Goal: Information Seeking & Learning: Learn about a topic

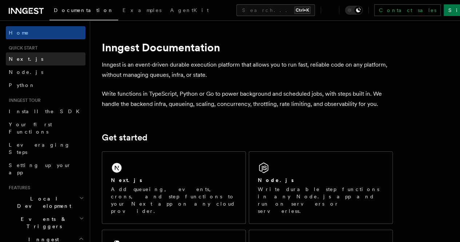
click at [42, 62] on link "Next.js" at bounding box center [46, 58] width 80 height 13
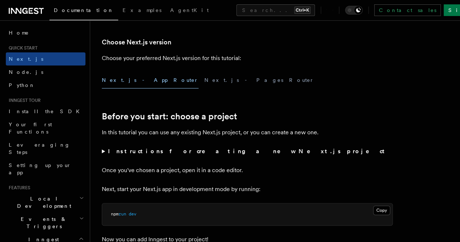
scroll to position [121, 0]
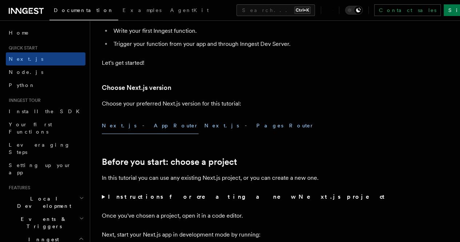
click at [205, 134] on button "Next.js - Pages Router" at bounding box center [260, 126] width 110 height 16
click at [139, 132] on button "Next.js - App Router" at bounding box center [150, 126] width 97 height 16
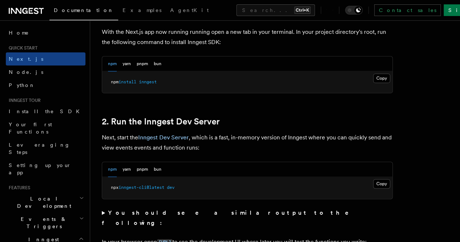
scroll to position [485, 0]
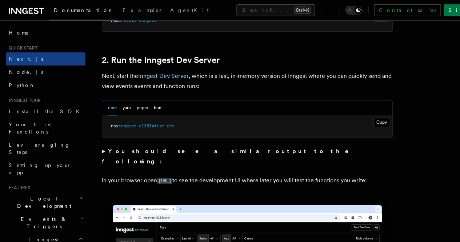
click at [146, 115] on button "pnpm" at bounding box center [142, 107] width 11 height 15
click at [112, 115] on button "npm" at bounding box center [112, 107] width 9 height 15
click at [140, 115] on button "pnpm" at bounding box center [142, 107] width 11 height 15
click at [112, 115] on button "npm" at bounding box center [112, 107] width 9 height 15
click at [144, 115] on button "pnpm" at bounding box center [142, 107] width 11 height 15
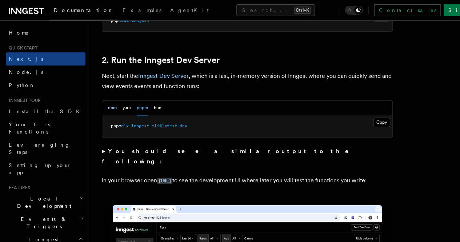
click at [111, 115] on button "npm" at bounding box center [112, 107] width 9 height 15
click at [141, 115] on button "pnpm" at bounding box center [142, 107] width 11 height 15
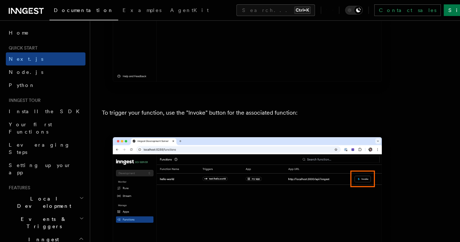
scroll to position [1881, 0]
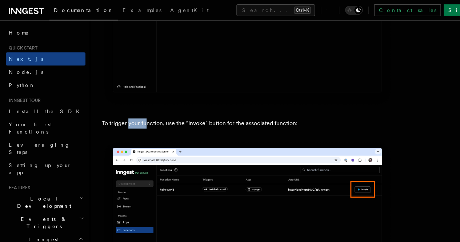
drag, startPoint x: 129, startPoint y: 99, endPoint x: 145, endPoint y: 103, distance: 17.0
click at [145, 118] on p "To trigger your function, use the "Invoke" button for the associated function:" at bounding box center [247, 123] width 291 height 10
drag, startPoint x: 140, startPoint y: 104, endPoint x: 226, endPoint y: 102, distance: 86.7
click at [226, 118] on p "To trigger your function, use the "Invoke" button for the associated function:" at bounding box center [247, 123] width 291 height 10
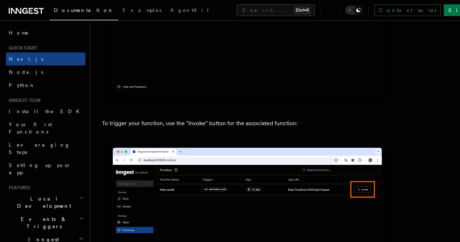
drag, startPoint x: 218, startPoint y: 99, endPoint x: 268, endPoint y: 104, distance: 49.8
click at [268, 118] on p "To trigger your function, use the "Invoke" button for the associated function:" at bounding box center [247, 123] width 291 height 10
click at [236, 140] on img at bounding box center [247, 231] width 291 height 183
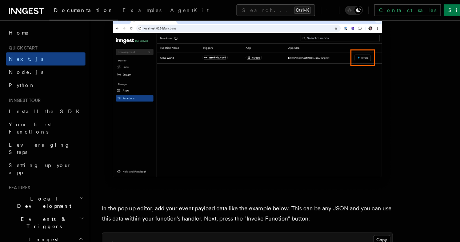
scroll to position [2063, 0]
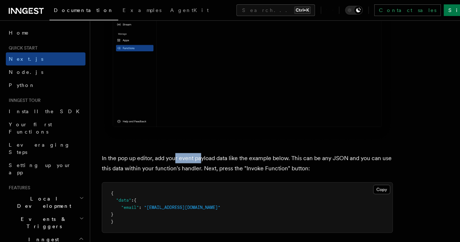
drag, startPoint x: 175, startPoint y: 120, endPoint x: 201, endPoint y: 120, distance: 25.5
click at [201, 153] on p "In the pop up editor, add your event payload data like the example below. This …" at bounding box center [247, 163] width 291 height 20
click at [296, 153] on p "In the pop up editor, add your event payload data like the example below. This …" at bounding box center [247, 163] width 291 height 20
drag, startPoint x: 267, startPoint y: 118, endPoint x: 281, endPoint y: 119, distance: 14.3
click at [281, 153] on p "In the pop up editor, add your event payload data like the example below. This …" at bounding box center [247, 163] width 291 height 20
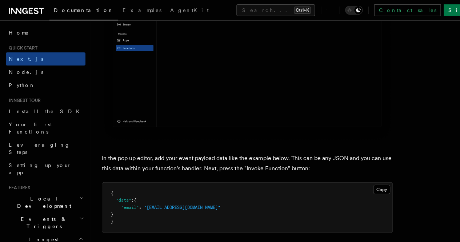
click at [277, 153] on p "In the pop up editor, add your event payload data like the example below. This …" at bounding box center [247, 163] width 291 height 20
drag, startPoint x: 189, startPoint y: 131, endPoint x: 207, endPoint y: 131, distance: 18.9
click at [207, 153] on p "In the pop up editor, add your event payload data like the example below. This …" at bounding box center [247, 163] width 291 height 20
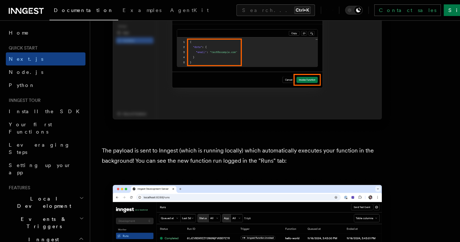
scroll to position [2366, 0]
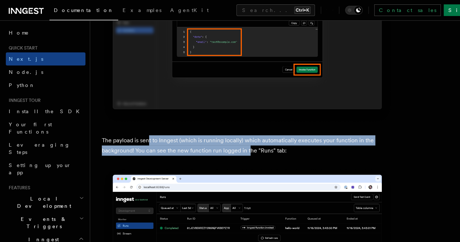
drag, startPoint x: 209, startPoint y: 95, endPoint x: 259, endPoint y: 95, distance: 50.6
click at [259, 135] on p "The payload is sent to Inngest (which is running locally) which automatically e…" at bounding box center [247, 145] width 291 height 20
click at [255, 135] on p "The payload is sent to Inngest (which is running locally) which automatically e…" at bounding box center [247, 145] width 291 height 20
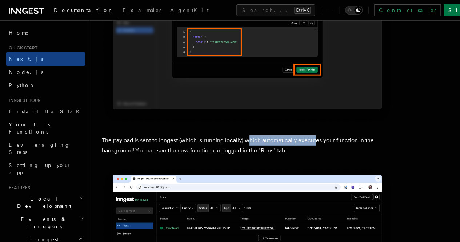
drag, startPoint x: 247, startPoint y: 80, endPoint x: 326, endPoint y: 83, distance: 79.4
click at [320, 83] on article "Quick start Next.js Quick Start In this tutorial you will add Inngest to a Next…" at bounding box center [275, 96] width 347 height 4861
click at [353, 78] on article "Quick start Next.js Quick Start In this tutorial you will add Inngest to a Next…" at bounding box center [275, 96] width 347 height 4861
drag, startPoint x: 337, startPoint y: 87, endPoint x: 328, endPoint y: 87, distance: 8.7
click at [334, 135] on p "The payload is sent to Inngest (which is running locally) which automatically e…" at bounding box center [247, 145] width 291 height 20
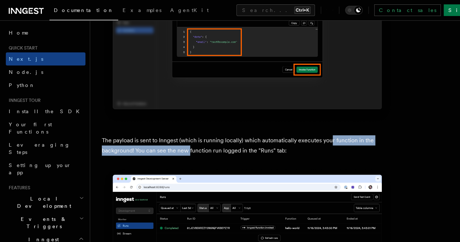
drag, startPoint x: 328, startPoint y: 87, endPoint x: 200, endPoint y: 91, distance: 128.6
click at [200, 135] on p "The payload is sent to Inngest (which is running locally) which automatically e…" at bounding box center [247, 145] width 291 height 20
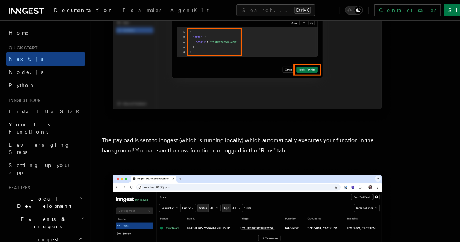
click at [220, 135] on p "The payload is sent to Inngest (which is running locally) which automatically e…" at bounding box center [247, 145] width 291 height 20
drag, startPoint x: 221, startPoint y: 95, endPoint x: 260, endPoint y: 98, distance: 39.4
click at [260, 135] on p "The payload is sent to Inngest (which is running locally) which automatically e…" at bounding box center [247, 145] width 291 height 20
click at [253, 105] on article "Quick start Next.js Quick Start In this tutorial you will add Inngest to a Next…" at bounding box center [275, 96] width 347 height 4861
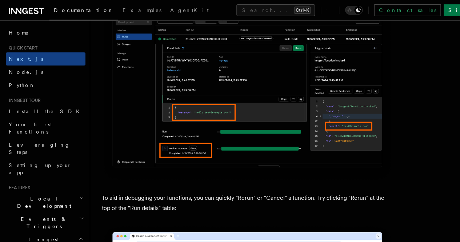
scroll to position [3033, 0]
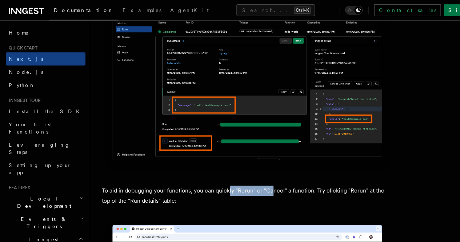
drag, startPoint x: 238, startPoint y: 82, endPoint x: 271, endPoint y: 82, distance: 33.1
click at [271, 186] on p "To aid in debugging your functions, you can quickly "Rerun" or "Cancel" a funct…" at bounding box center [247, 196] width 291 height 20
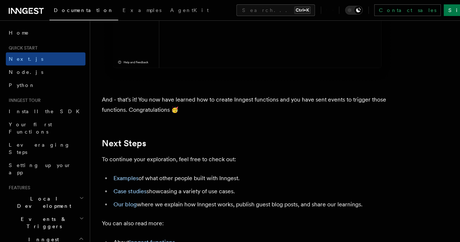
scroll to position [4488, 0]
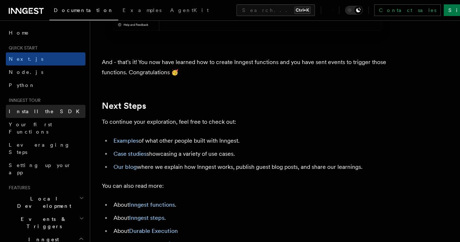
click at [22, 111] on span "Install the SDK" at bounding box center [46, 111] width 75 height 6
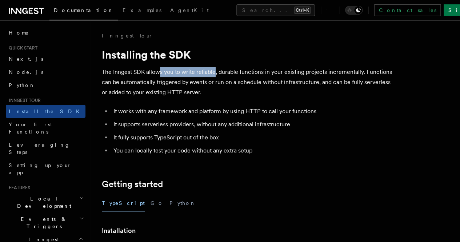
drag, startPoint x: 159, startPoint y: 76, endPoint x: 215, endPoint y: 77, distance: 56.1
click at [215, 76] on p "The Inngest SDK allows you to write reliable, durable functions in your existin…" at bounding box center [247, 82] width 291 height 31
click at [203, 97] on p "The Inngest SDK allows you to write reliable, durable functions in your existin…" at bounding box center [247, 82] width 291 height 31
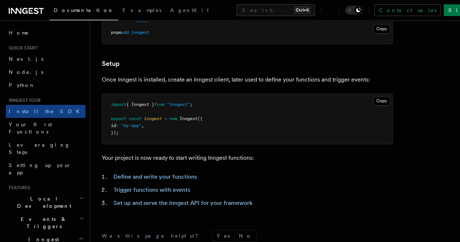
scroll to position [251, 0]
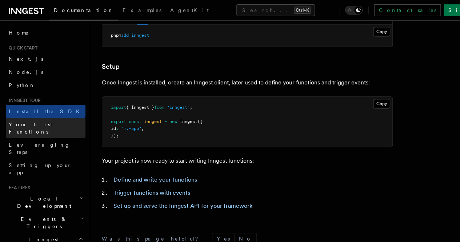
click at [20, 124] on span "Your first Functions" at bounding box center [30, 128] width 43 height 13
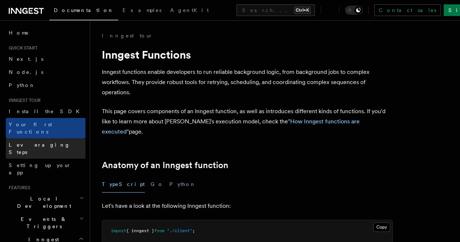
click at [53, 138] on link "Leveraging Steps" at bounding box center [46, 148] width 80 height 20
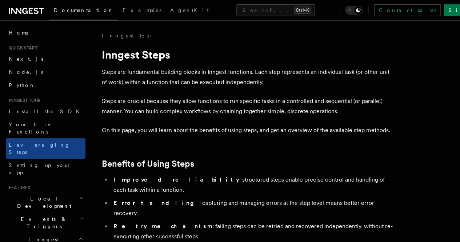
click at [57, 192] on h2 "Local Development" at bounding box center [46, 202] width 80 height 20
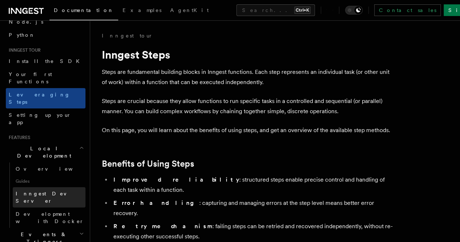
scroll to position [60, 0]
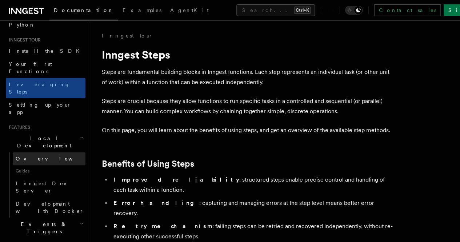
click at [31, 156] on span "Overview" at bounding box center [53, 159] width 75 height 6
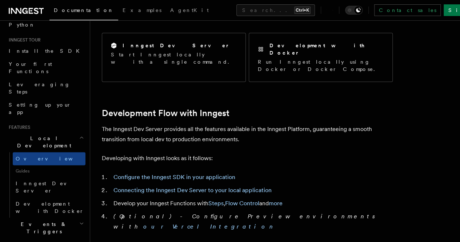
scroll to position [364, 0]
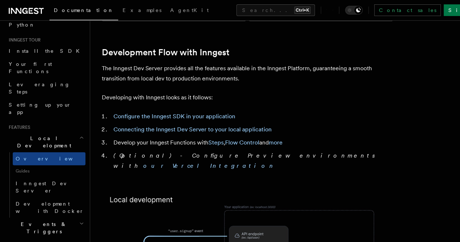
click at [34, 165] on span "Guides" at bounding box center [49, 171] width 73 height 12
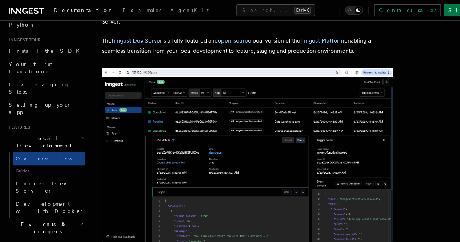
scroll to position [0, 0]
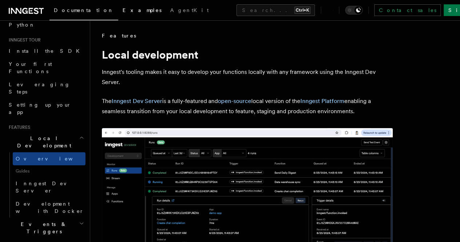
click at [123, 11] on span "Examples" at bounding box center [142, 10] width 39 height 6
